Goal: Obtain resource: Download file/media

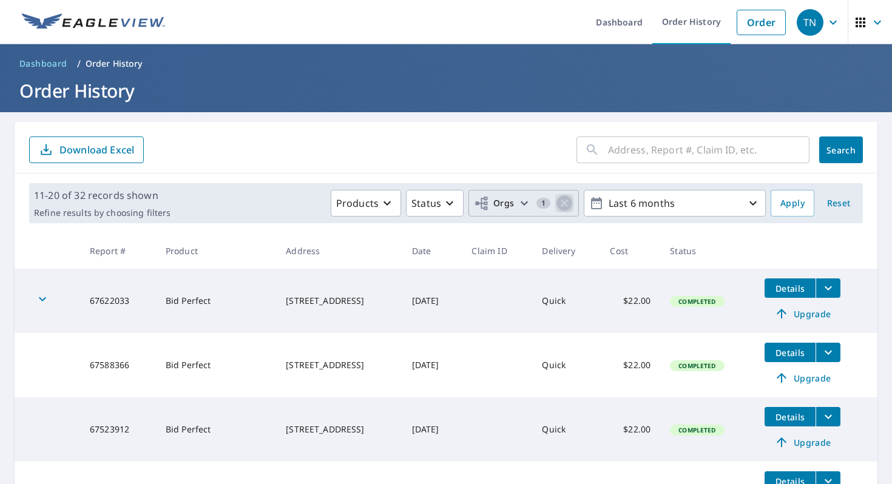
click at [568, 204] on icon "button" at bounding box center [564, 203] width 15 height 15
click at [568, 204] on icon "button" at bounding box center [566, 203] width 15 height 15
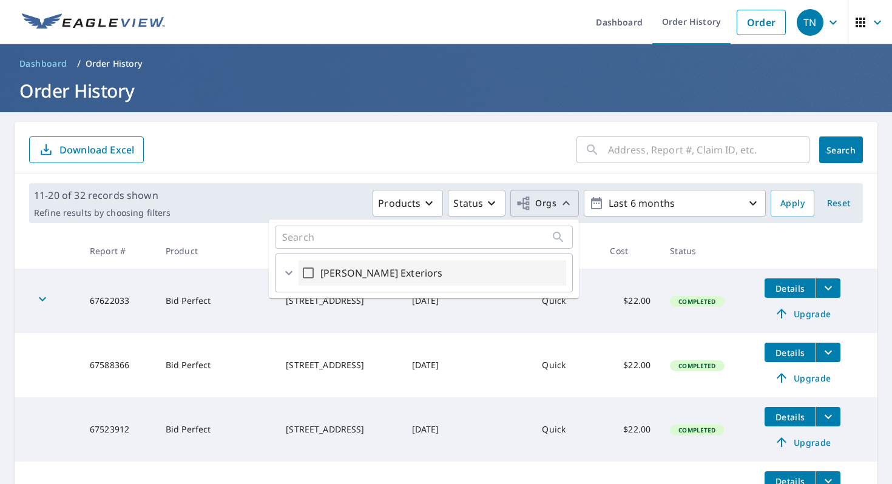
click at [292, 274] on icon at bounding box center [289, 273] width 15 height 15
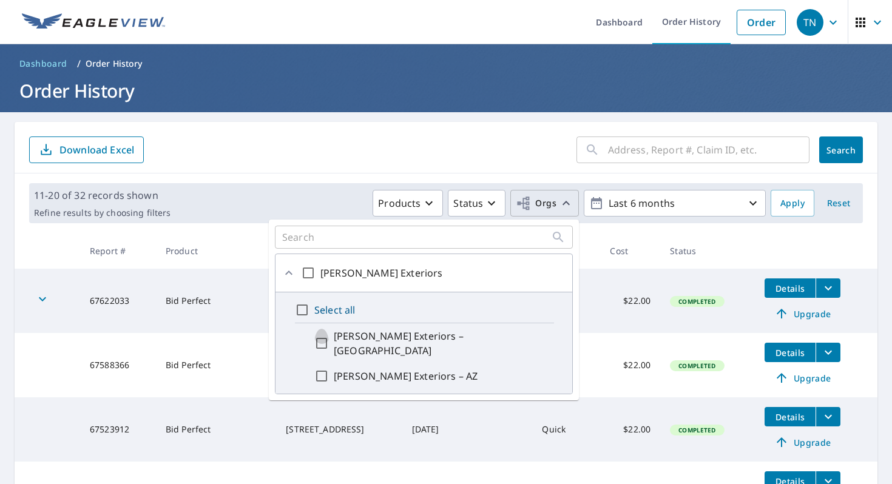
click at [319, 339] on input "[PERSON_NAME] Exteriors – [GEOGRAPHIC_DATA]" at bounding box center [321, 343] width 15 height 29
checkbox input "true"
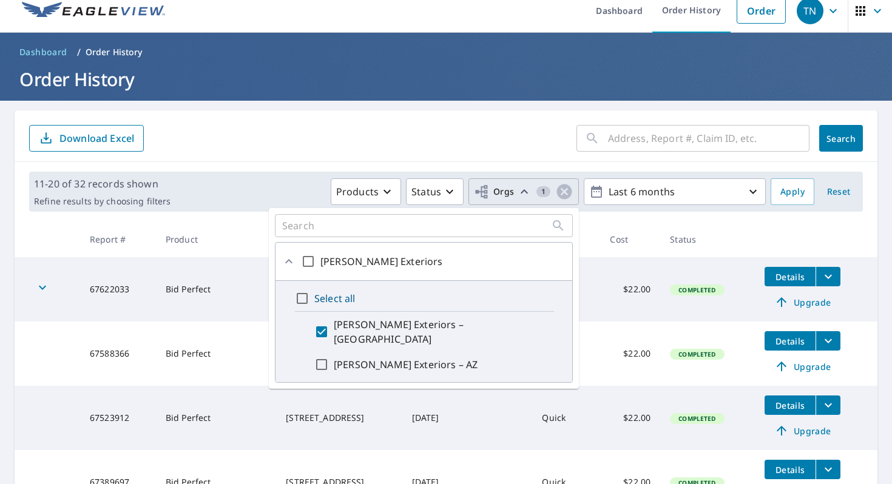
scroll to position [12, 0]
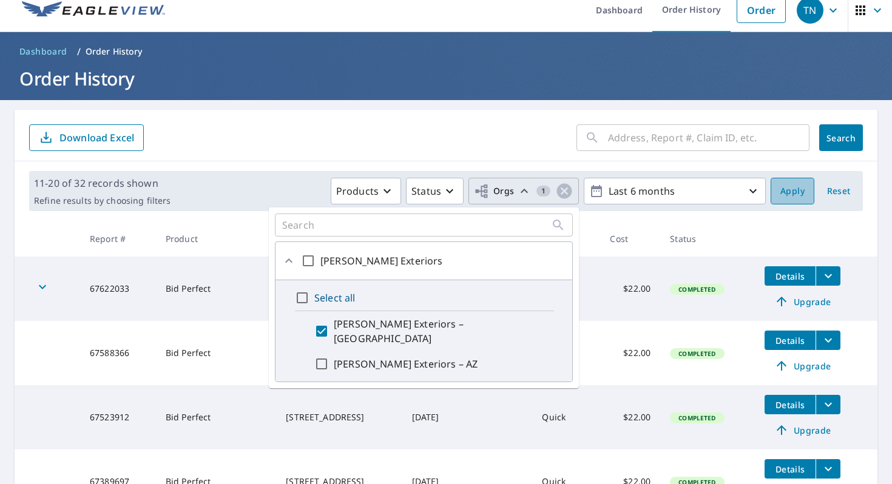
click at [786, 194] on span "Apply" at bounding box center [792, 191] width 24 height 15
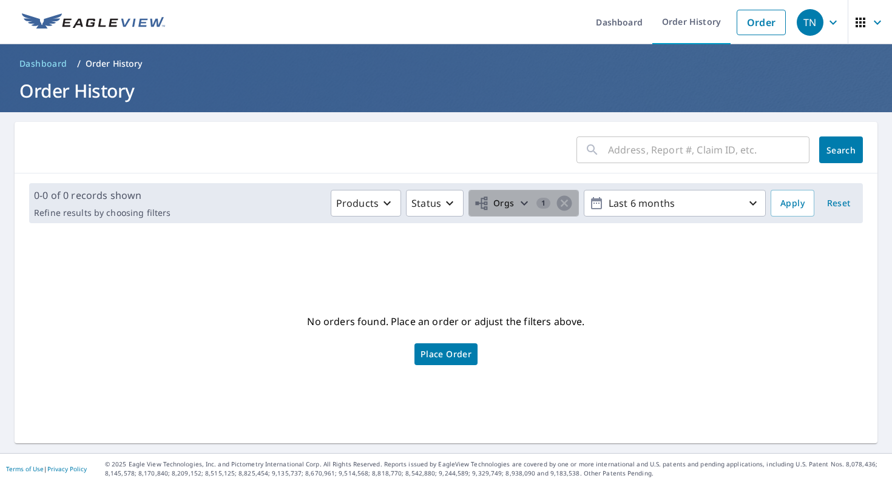
click at [504, 209] on span "Orgs" at bounding box center [494, 203] width 41 height 15
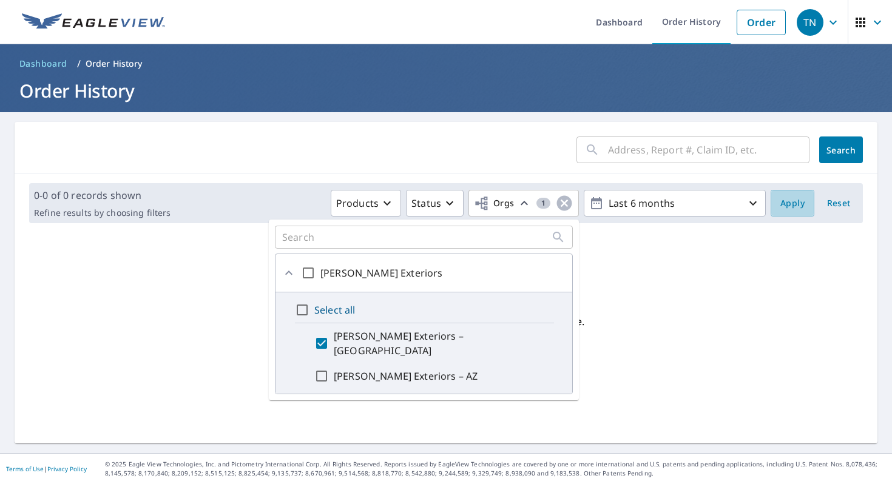
click at [786, 211] on button "Apply" at bounding box center [793, 203] width 44 height 27
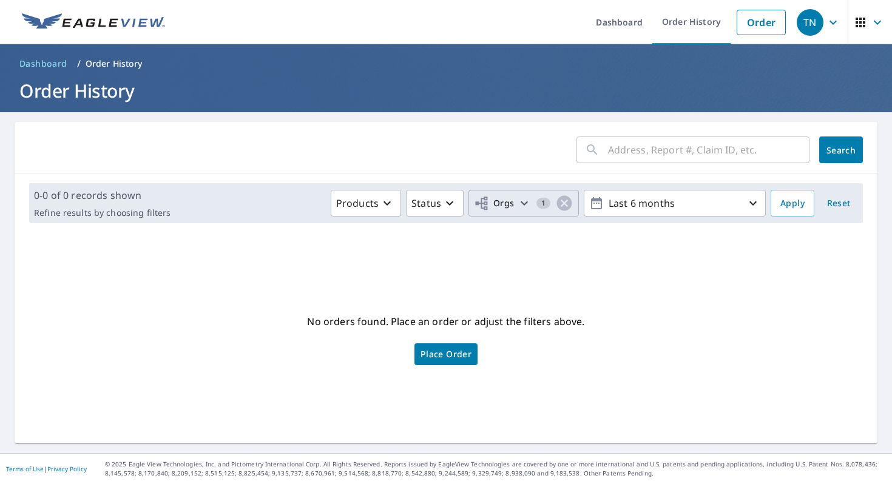
click at [493, 206] on span "Orgs" at bounding box center [494, 203] width 41 height 15
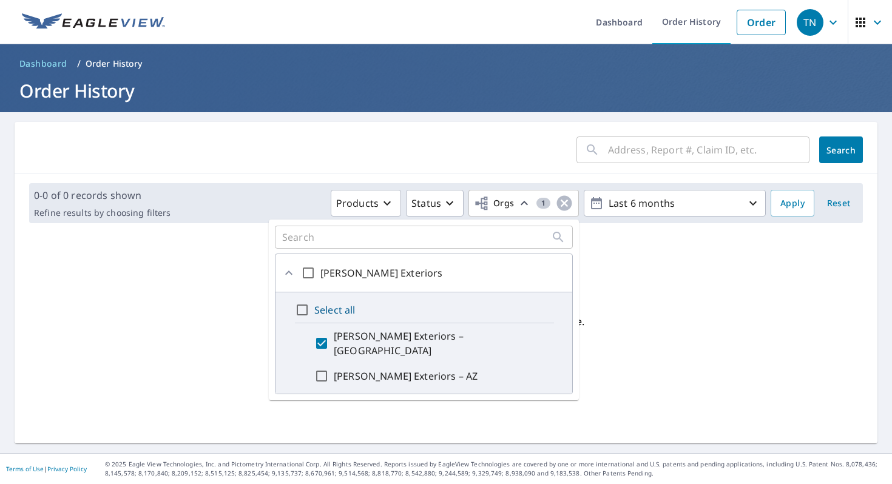
click at [307, 274] on input "[PERSON_NAME] Exteriors" at bounding box center [308, 273] width 15 height 15
checkbox input "true"
click at [323, 339] on input "[PERSON_NAME] Exteriors – [GEOGRAPHIC_DATA]" at bounding box center [321, 343] width 15 height 29
checkbox input "true"
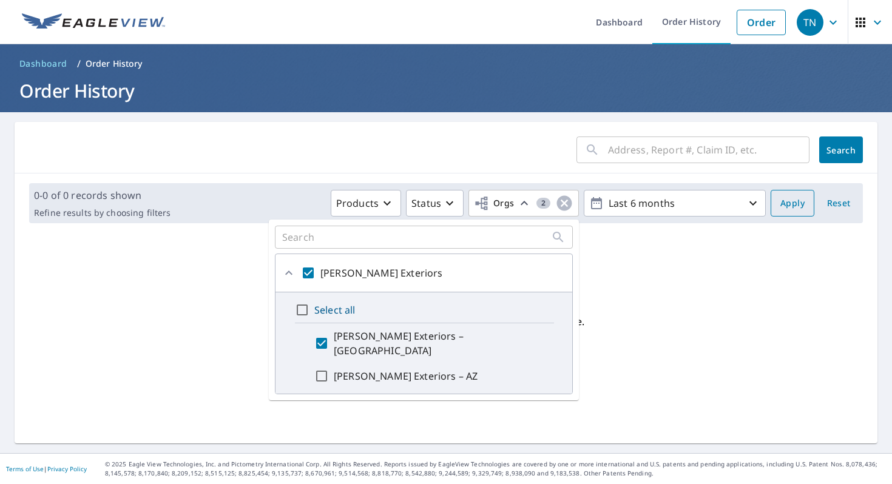
click at [794, 205] on span "Apply" at bounding box center [792, 203] width 24 height 15
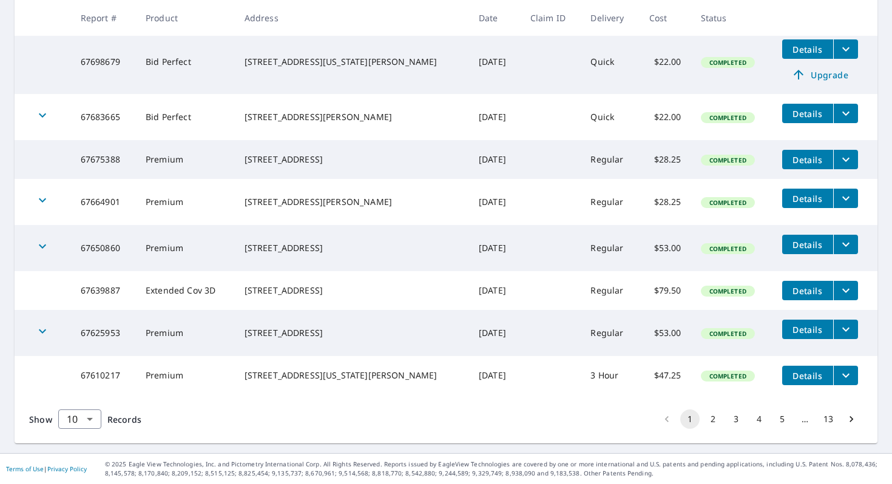
scroll to position [341, 0]
click at [715, 417] on button "2" at bounding box center [712, 419] width 19 height 19
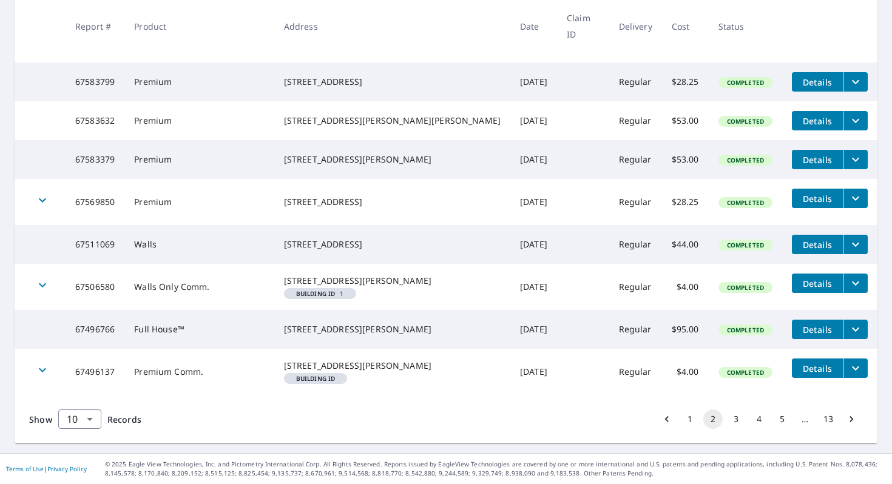
scroll to position [343, 0]
click at [737, 424] on button "3" at bounding box center [735, 419] width 19 height 19
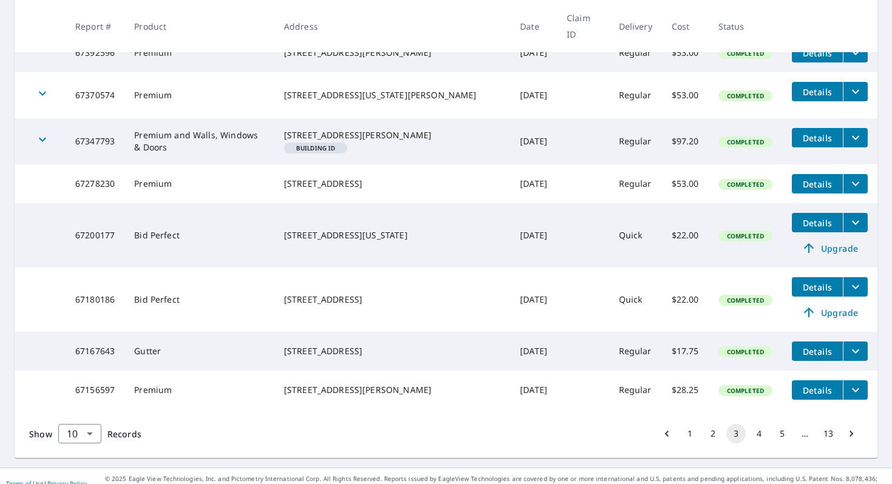
scroll to position [367, 0]
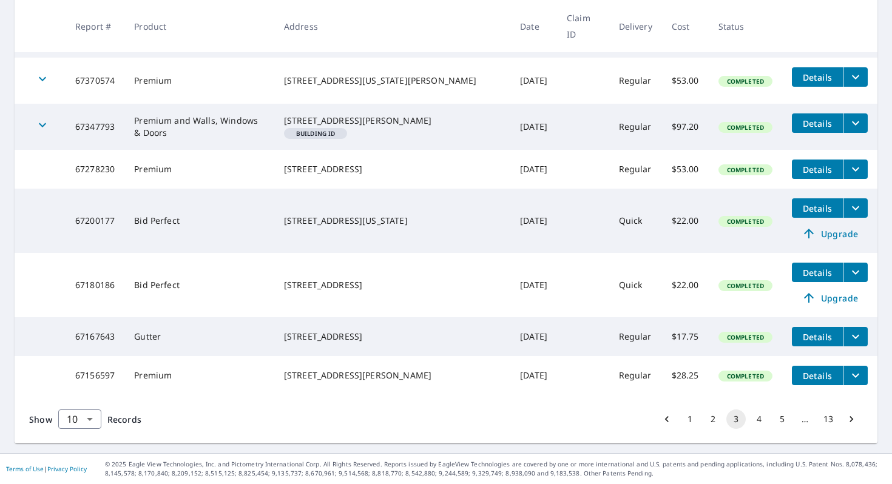
click at [718, 421] on button "2" at bounding box center [712, 419] width 19 height 19
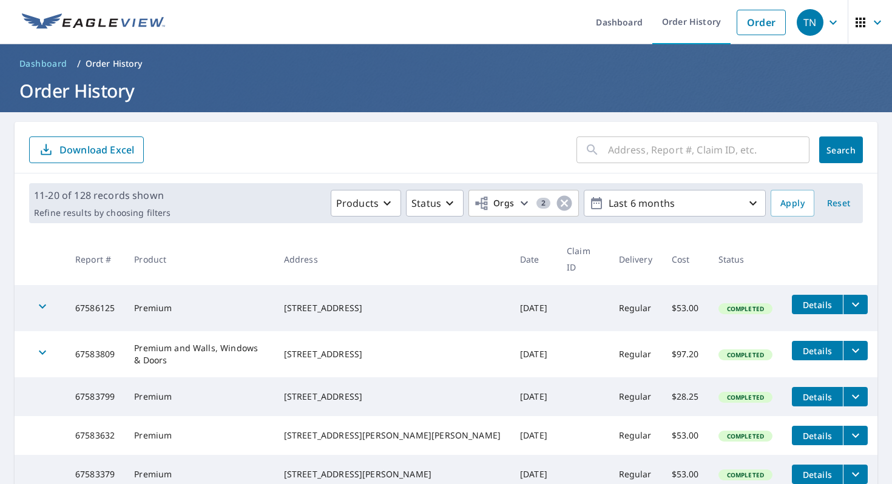
click at [89, 151] on p "Download Excel" at bounding box center [96, 149] width 75 height 13
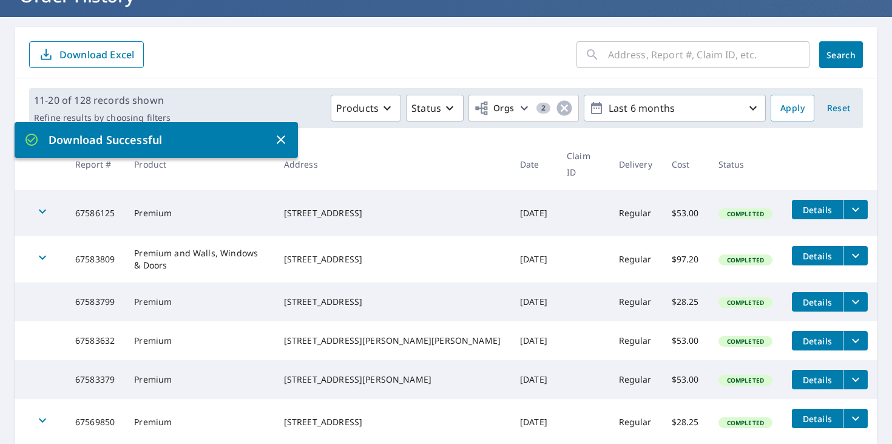
scroll to position [97, 0]
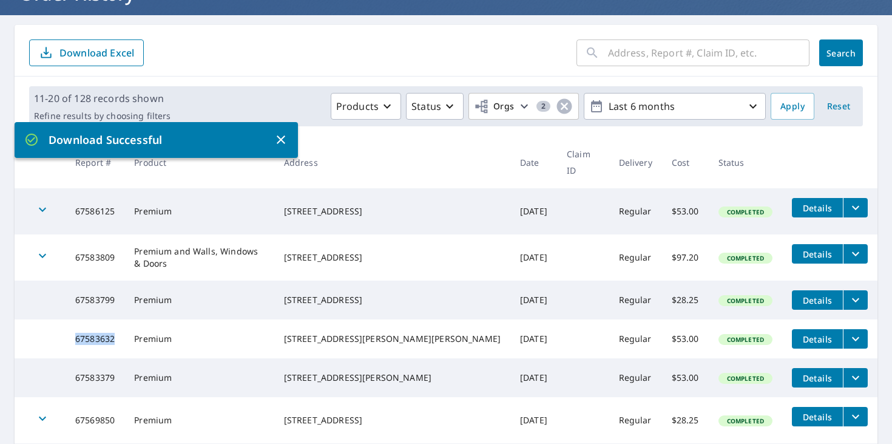
drag, startPoint x: 120, startPoint y: 329, endPoint x: 78, endPoint y: 330, distance: 41.3
click at [77, 330] on td "67583632" at bounding box center [95, 338] width 59 height 39
drag, startPoint x: 121, startPoint y: 329, endPoint x: 81, endPoint y: 329, distance: 40.7
click at [69, 328] on td "67583632" at bounding box center [95, 338] width 59 height 39
copy td "67583632"
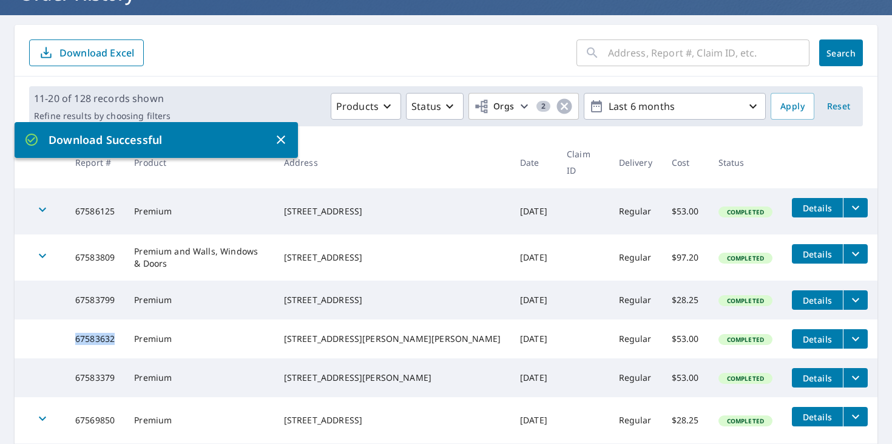
click at [325, 324] on td "[STREET_ADDRESS][PERSON_NAME][PERSON_NAME]" at bounding box center [392, 338] width 236 height 39
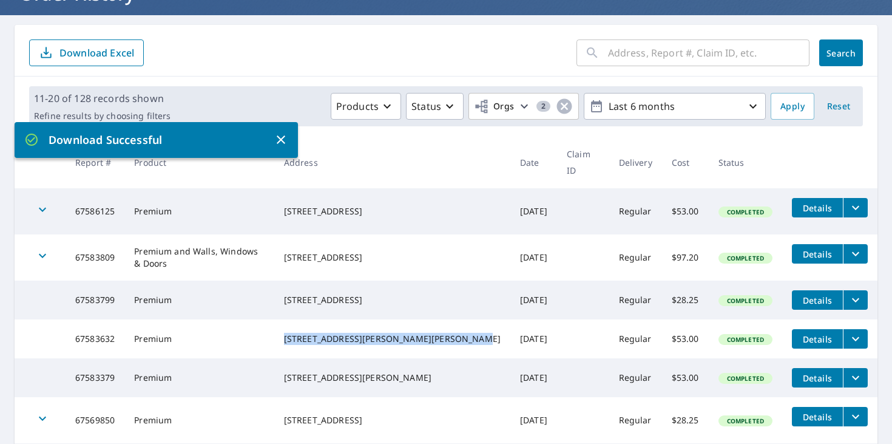
drag, startPoint x: 325, startPoint y: 324, endPoint x: 404, endPoint y: 334, distance: 79.5
click at [405, 334] on td "[STREET_ADDRESS][PERSON_NAME][PERSON_NAME]" at bounding box center [392, 338] width 236 height 39
copy div "[STREET_ADDRESS][PERSON_NAME][PERSON_NAME]"
click at [121, 285] on td "67583799" at bounding box center [95, 299] width 59 height 39
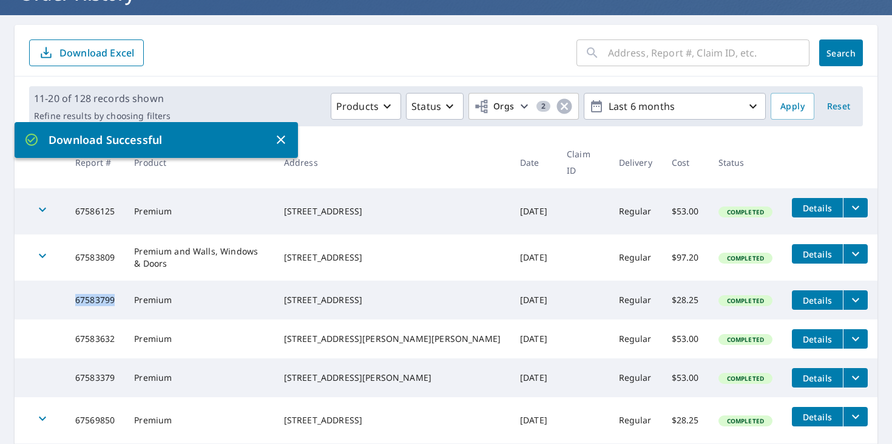
drag, startPoint x: 121, startPoint y: 285, endPoint x: 92, endPoint y: 286, distance: 28.5
click at [78, 285] on td "67583799" at bounding box center [95, 299] width 59 height 39
copy td "67583799"
drag, startPoint x: 328, startPoint y: 279, endPoint x: 433, endPoint y: 291, distance: 106.3
click at [444, 291] on td "[STREET_ADDRESS]" at bounding box center [392, 299] width 236 height 39
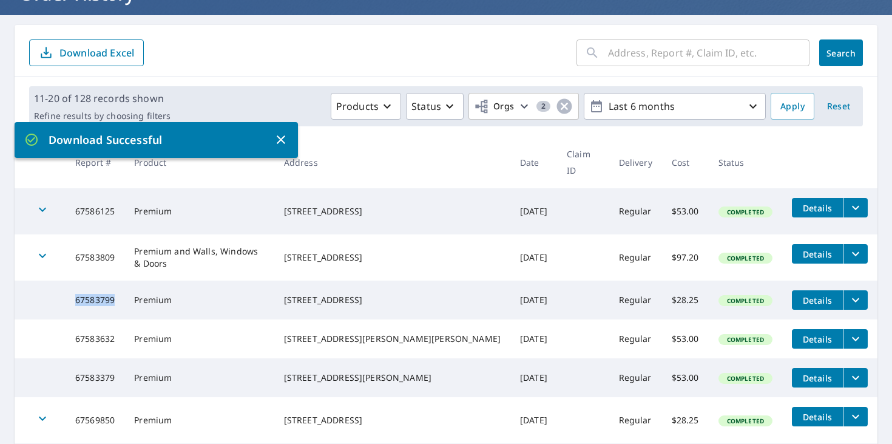
copy div "[STREET_ADDRESS]"
drag, startPoint x: 124, startPoint y: 285, endPoint x: 75, endPoint y: 286, distance: 49.8
click at [75, 286] on td "67583799" at bounding box center [95, 299] width 59 height 39
copy td "67583799"
drag, startPoint x: 121, startPoint y: 241, endPoint x: 90, endPoint y: 240, distance: 30.4
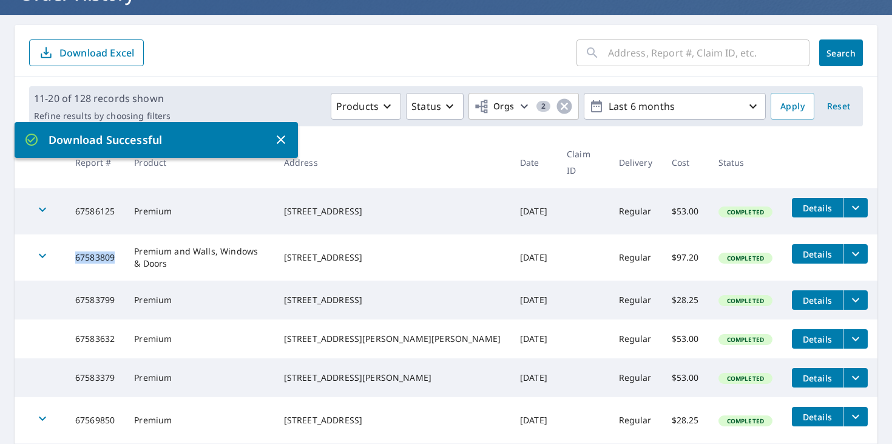
click at [78, 240] on td "67583809" at bounding box center [95, 257] width 59 height 46
copy td "67583809"
click at [326, 234] on td "[STREET_ADDRESS]" at bounding box center [392, 257] width 236 height 46
drag, startPoint x: 326, startPoint y: 232, endPoint x: 418, endPoint y: 243, distance: 92.3
click at [419, 243] on td "[STREET_ADDRESS]" at bounding box center [392, 257] width 236 height 46
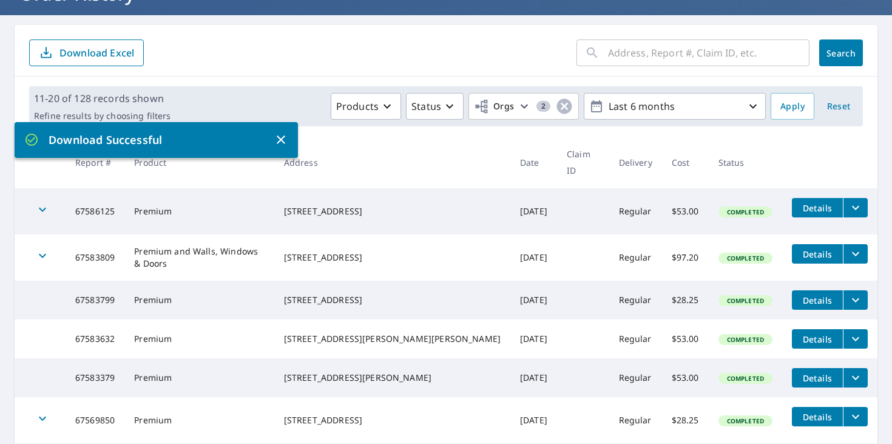
copy div "[STREET_ADDRESS]"
drag, startPoint x: 118, startPoint y: 240, endPoint x: 79, endPoint y: 241, distance: 38.9
click at [79, 241] on td "67583809" at bounding box center [95, 257] width 59 height 46
copy td "67583809"
drag, startPoint x: 124, startPoint y: 241, endPoint x: 84, endPoint y: 240, distance: 39.4
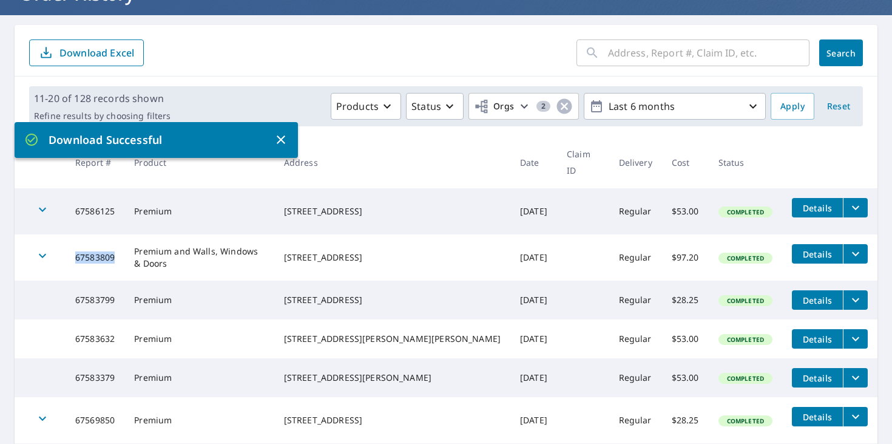
click at [77, 240] on td "67583809" at bounding box center [95, 257] width 59 height 46
copy td "67583809"
drag, startPoint x: 118, startPoint y: 194, endPoint x: 91, endPoint y: 195, distance: 27.3
click at [78, 194] on td "67586125" at bounding box center [95, 211] width 59 height 46
copy td "67586125"
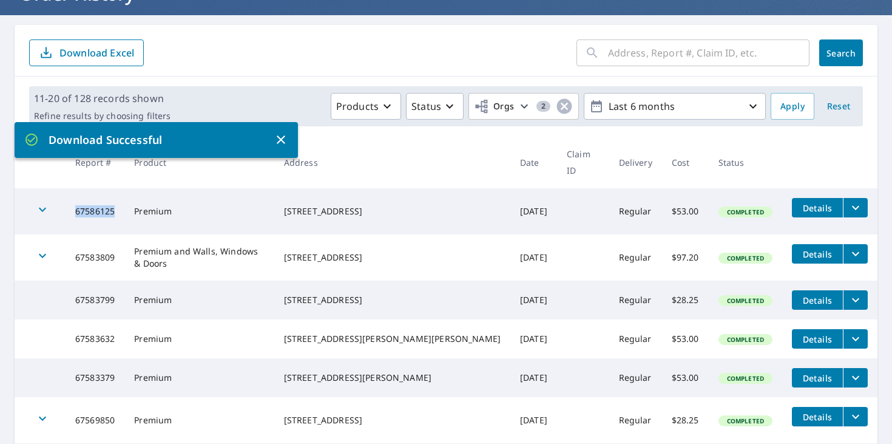
click at [328, 205] on div "[STREET_ADDRESS]" at bounding box center [392, 211] width 217 height 12
drag, startPoint x: 338, startPoint y: 188, endPoint x: 415, endPoint y: 203, distance: 78.4
click at [415, 205] on div "[STREET_ADDRESS]" at bounding box center [392, 211] width 217 height 12
